Goal: Find specific page/section: Find specific page/section

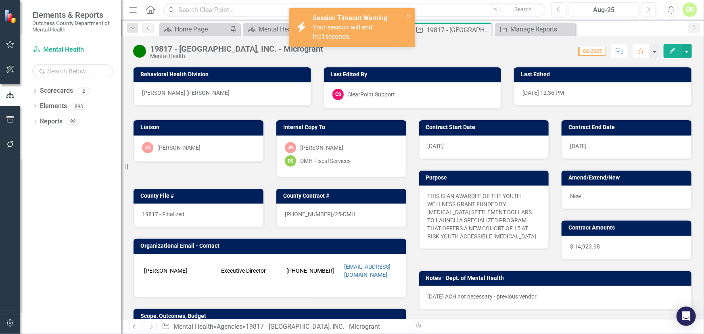
scroll to position [147, 0]
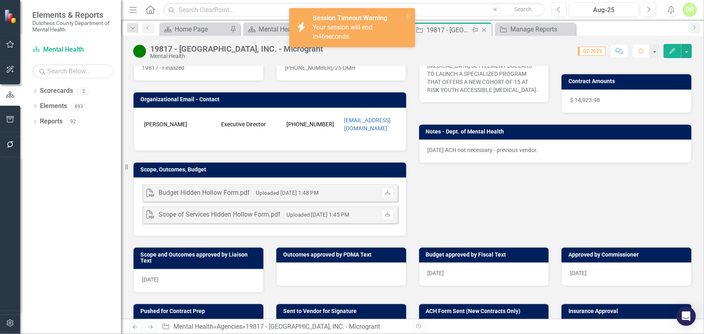
click at [486, 31] on icon "Close" at bounding box center [484, 30] width 8 height 6
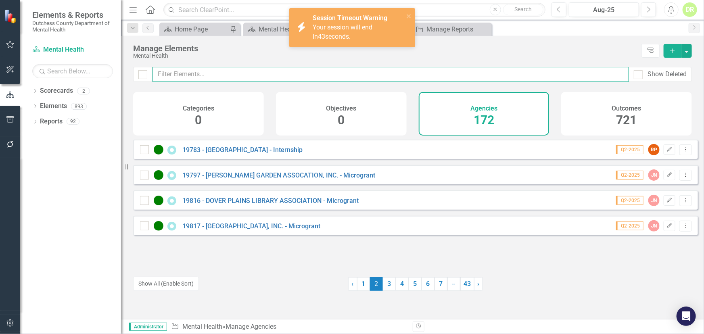
click at [330, 73] on input "text" at bounding box center [391, 74] width 477 height 15
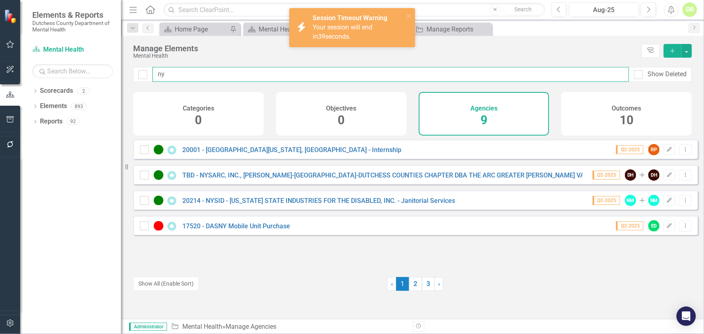
type input "n"
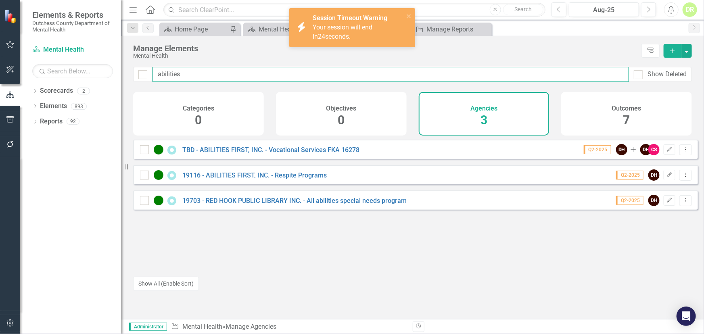
type input "abilities"
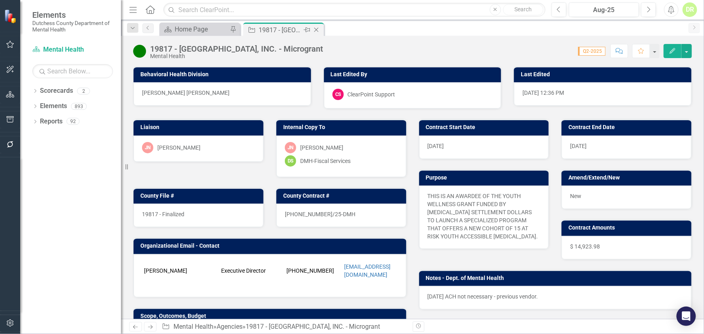
click at [314, 29] on icon "Close" at bounding box center [316, 30] width 8 height 6
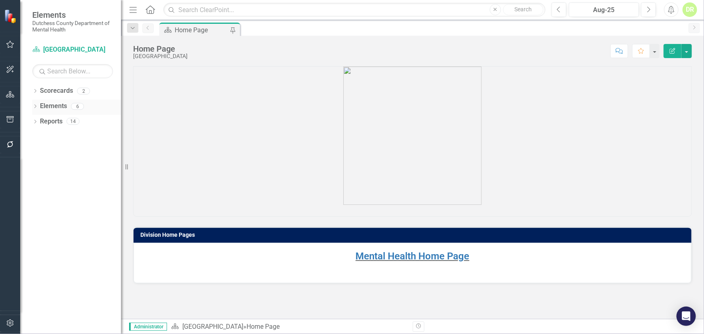
click at [58, 105] on link "Elements" at bounding box center [53, 106] width 27 height 9
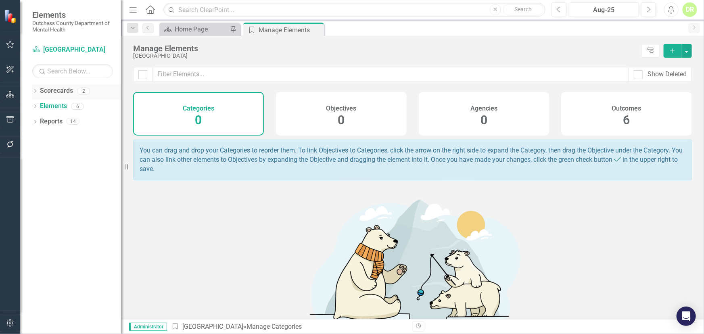
click at [52, 91] on link "Scorecards" at bounding box center [56, 90] width 33 height 9
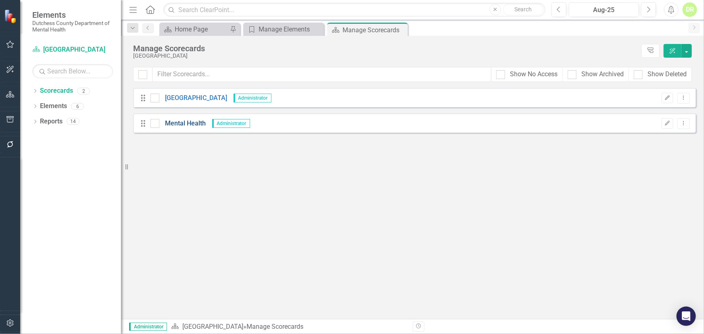
click at [185, 124] on link "Mental Health" at bounding box center [182, 123] width 47 height 9
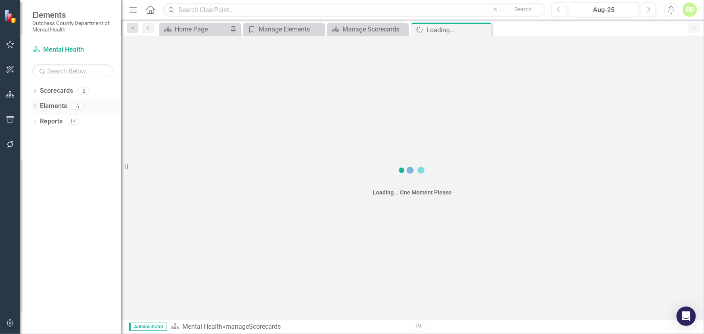
click at [40, 103] on link "Elements" at bounding box center [53, 106] width 27 height 9
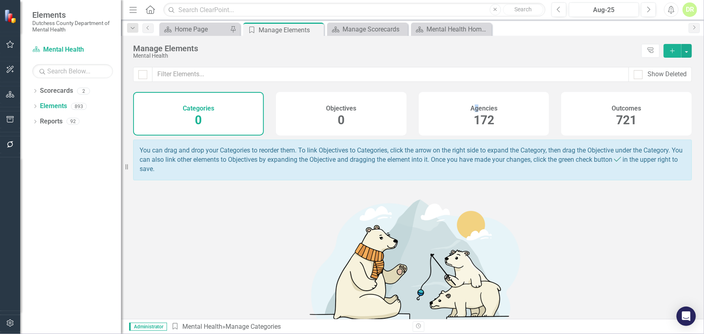
drag, startPoint x: 474, startPoint y: 110, endPoint x: 467, endPoint y: 105, distance: 8.5
click at [471, 105] on h4 "Agencies" at bounding box center [484, 108] width 27 height 7
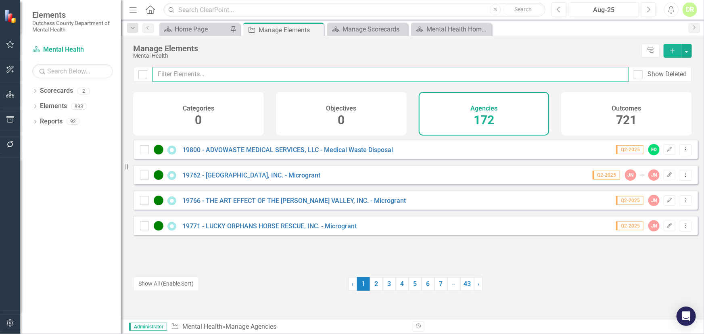
click at [189, 76] on input "text" at bounding box center [391, 74] width 477 height 15
